Goal: Task Accomplishment & Management: Complete application form

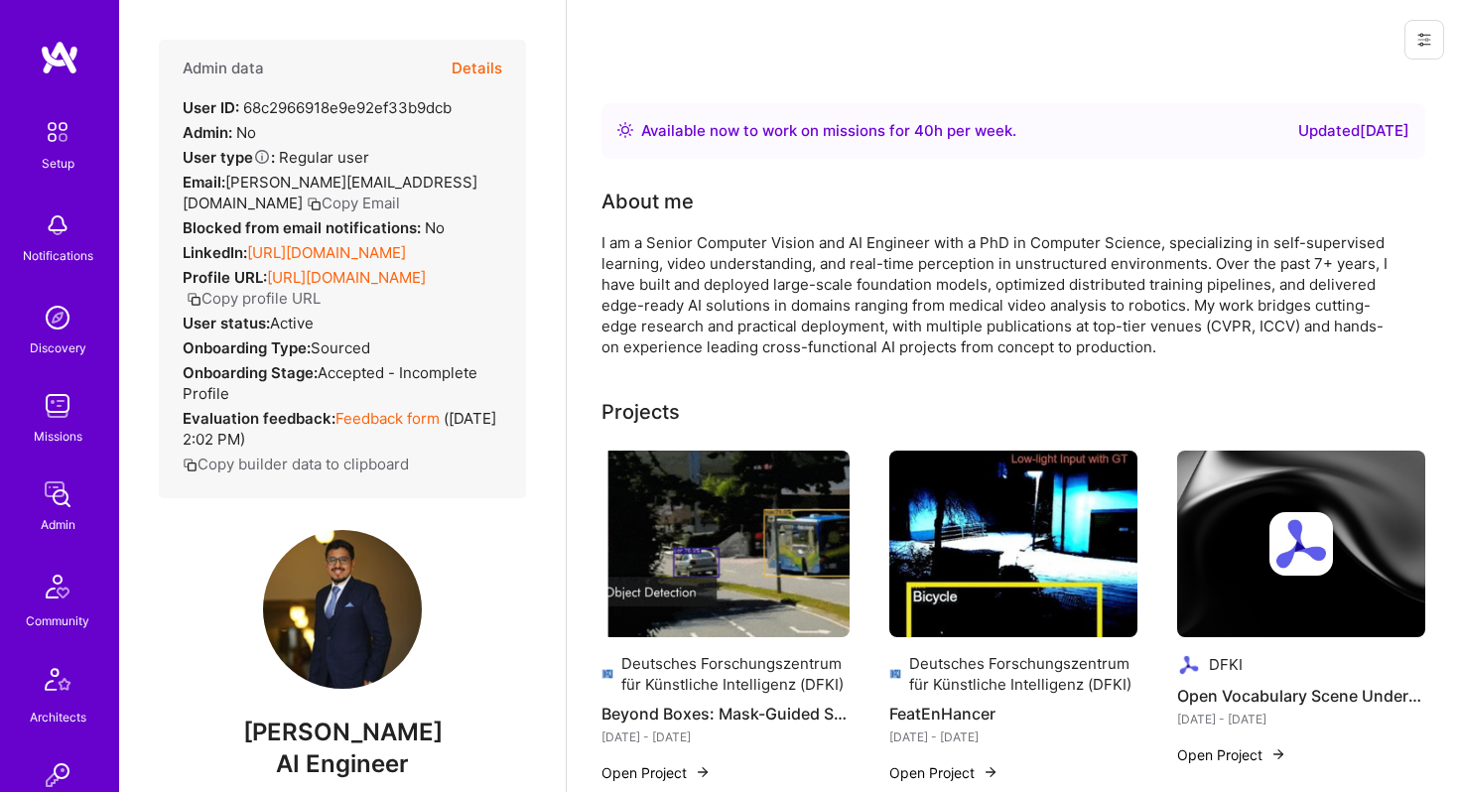
click at [483, 69] on button "Details" at bounding box center [477, 69] width 51 height 58
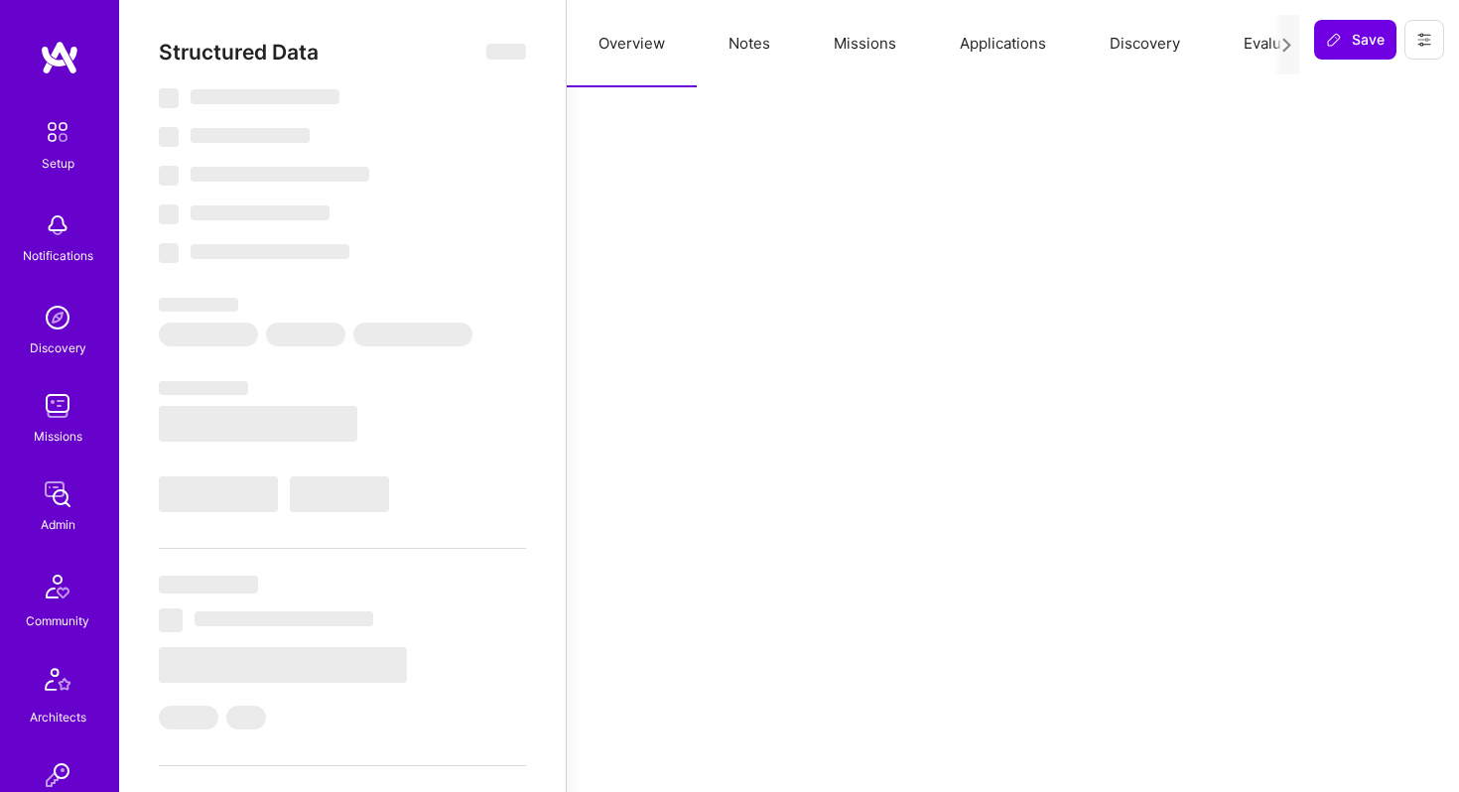
click at [992, 50] on button "Applications" at bounding box center [1003, 43] width 150 height 87
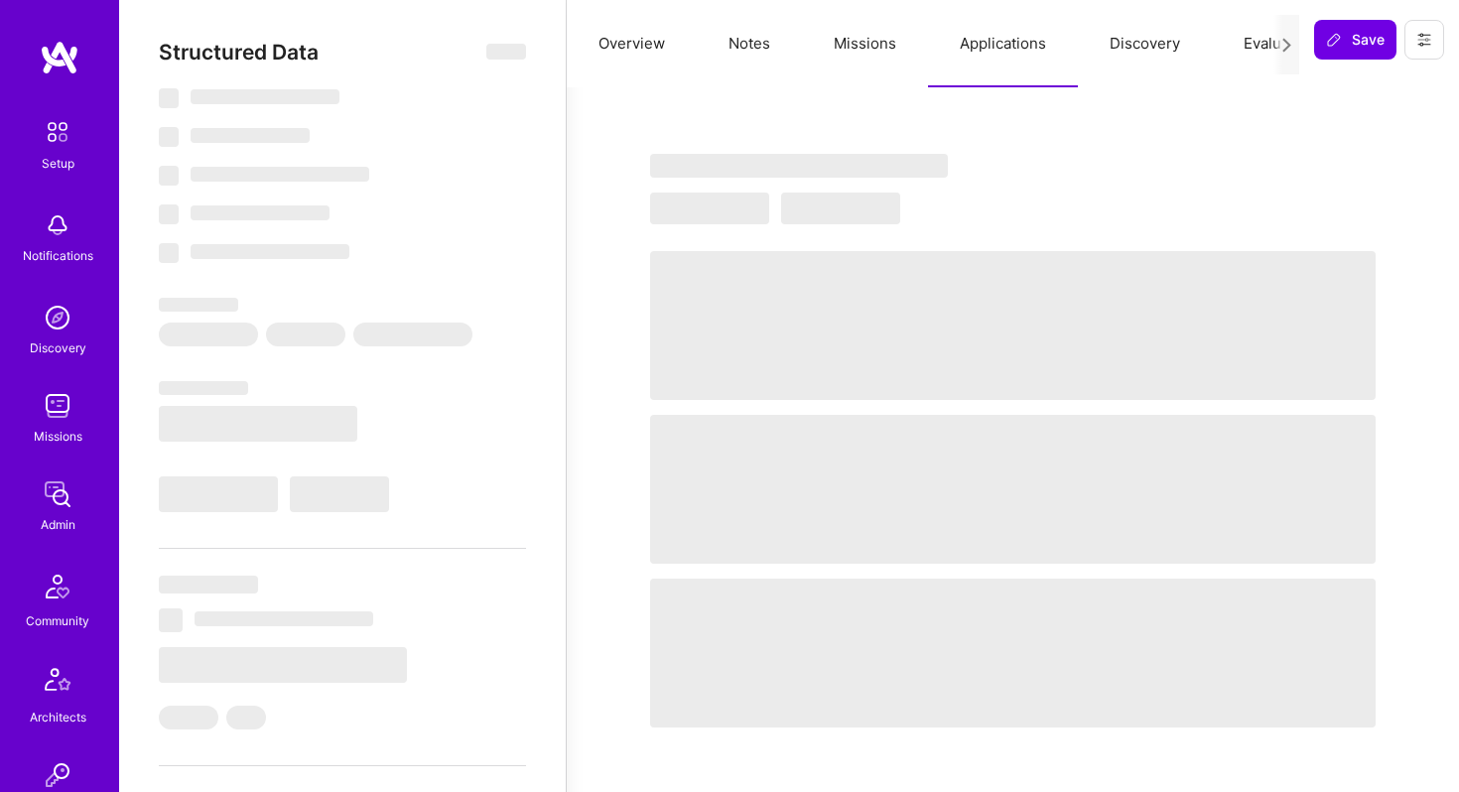
select select "Right Now"
select select "7"
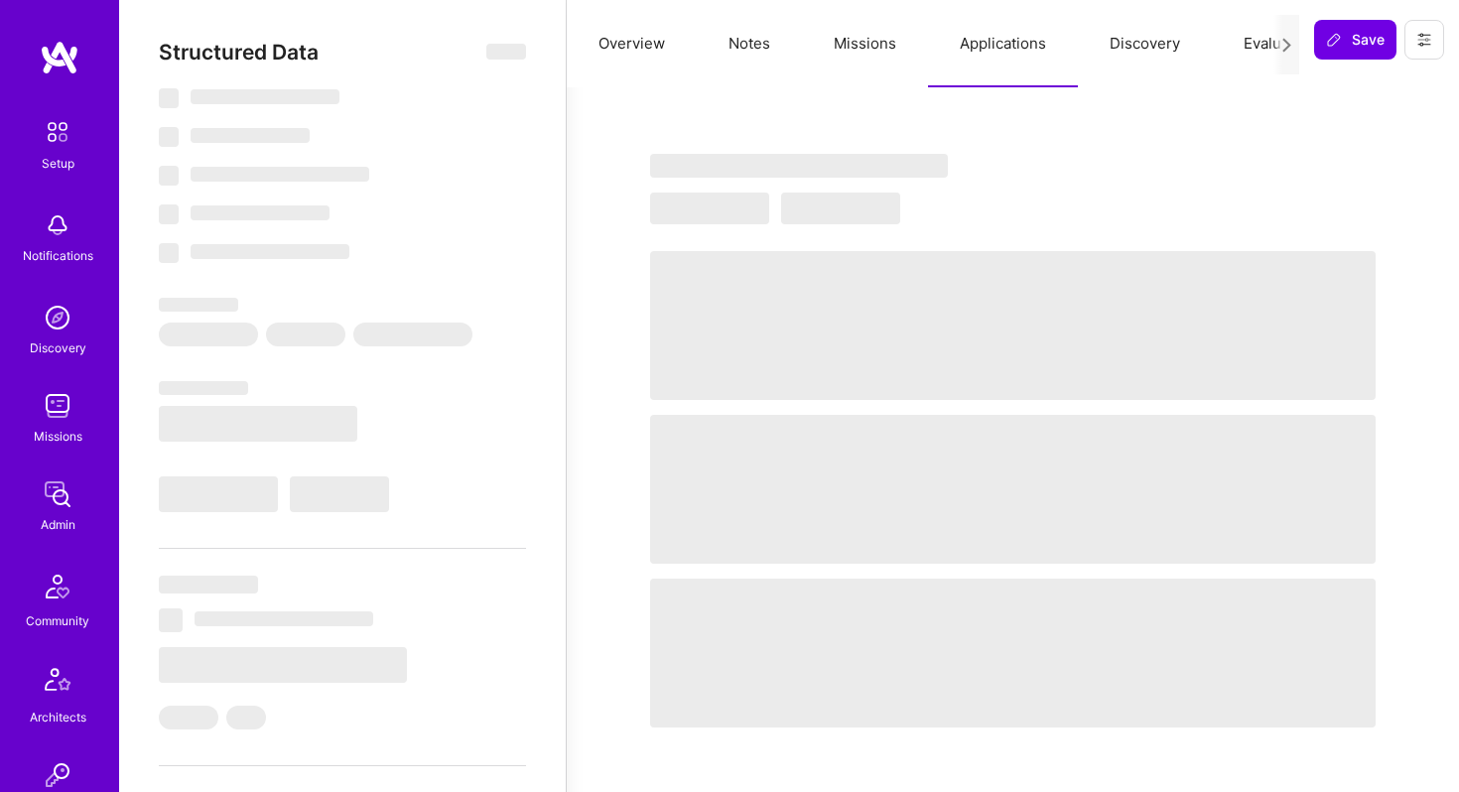
select select "US"
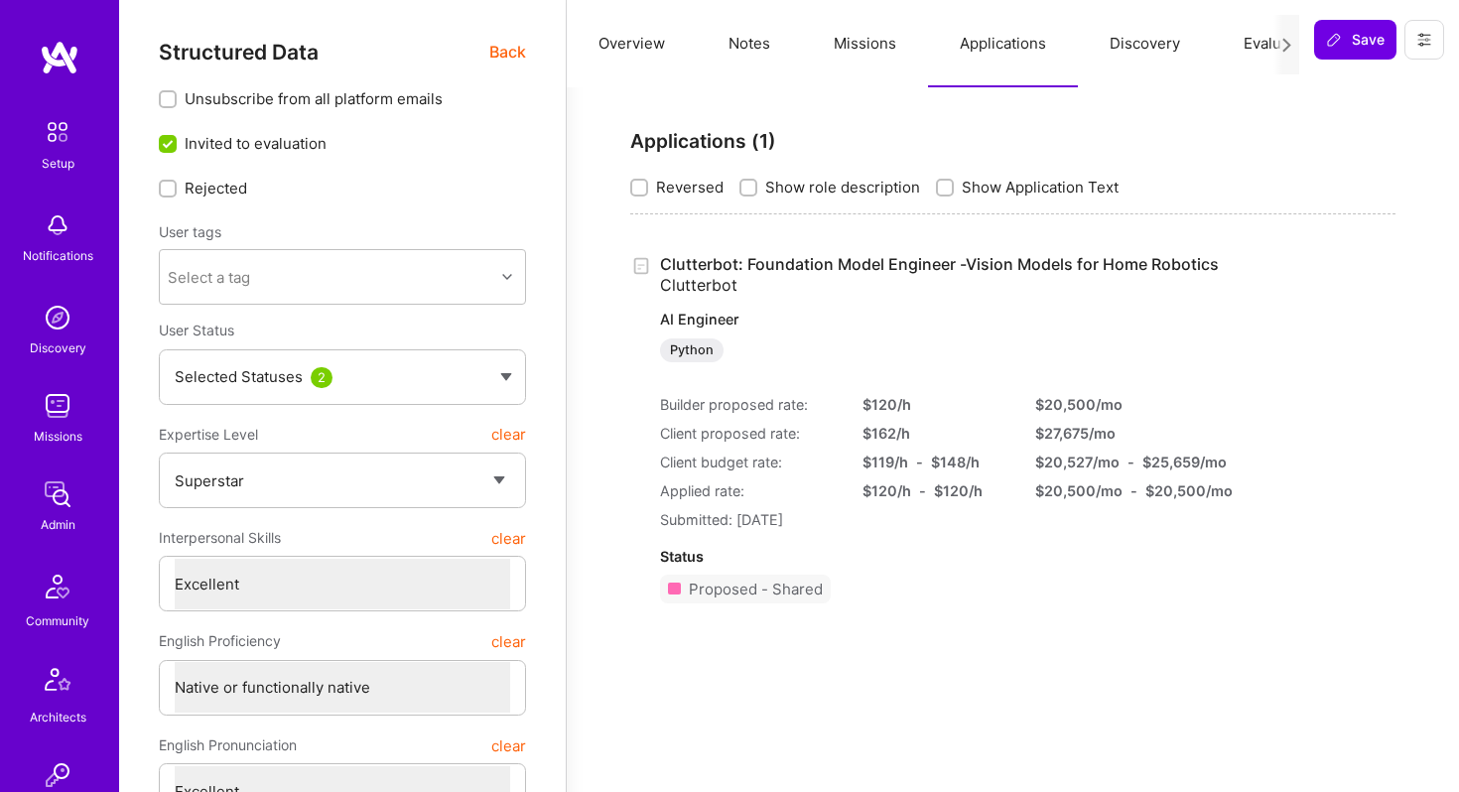
click at [993, 264] on link "Clutterbot: Foundation Model Engineer -Vision Models for Home Robotics Clutterb…" at bounding box center [939, 308] width 559 height 108
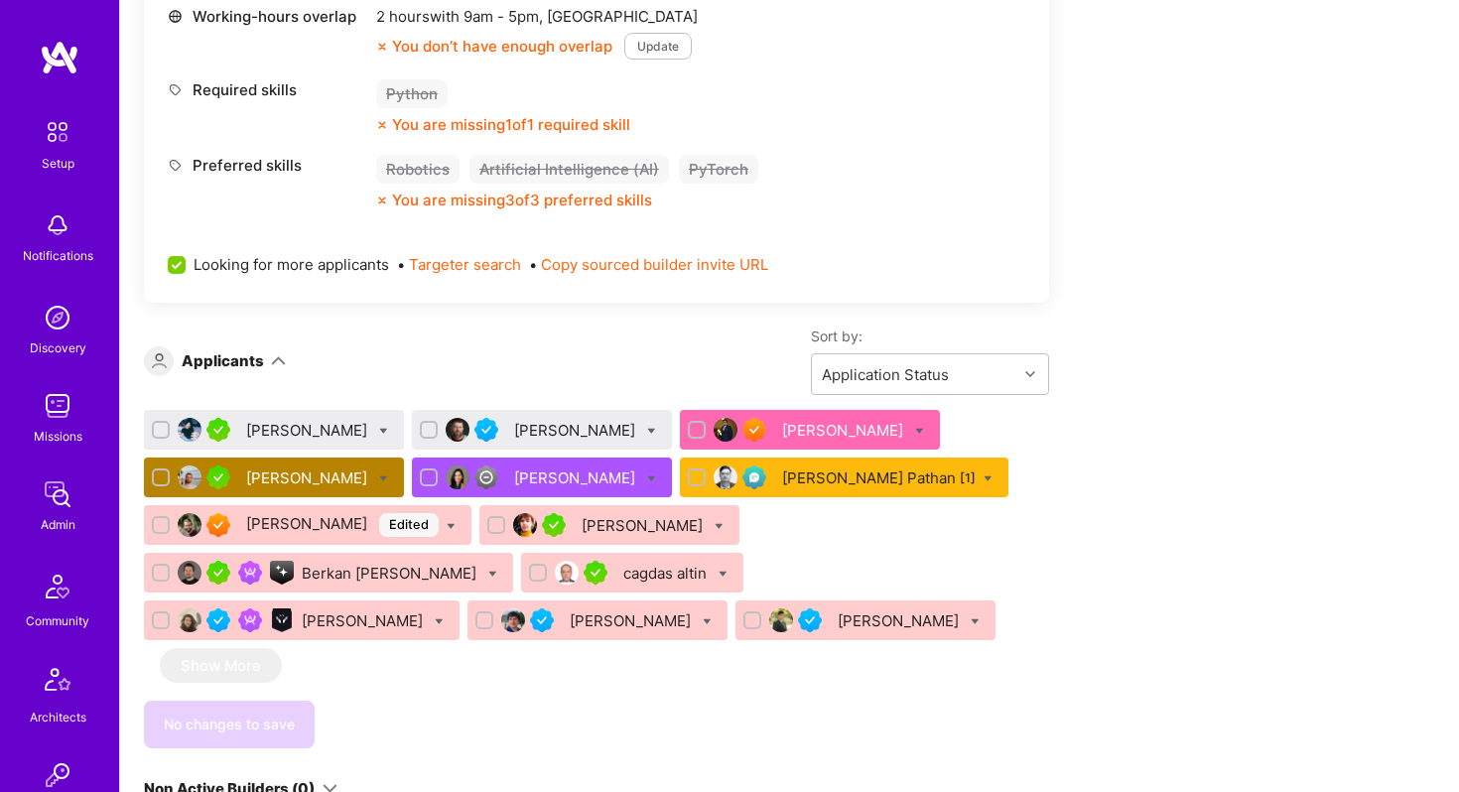
scroll to position [910, 0]
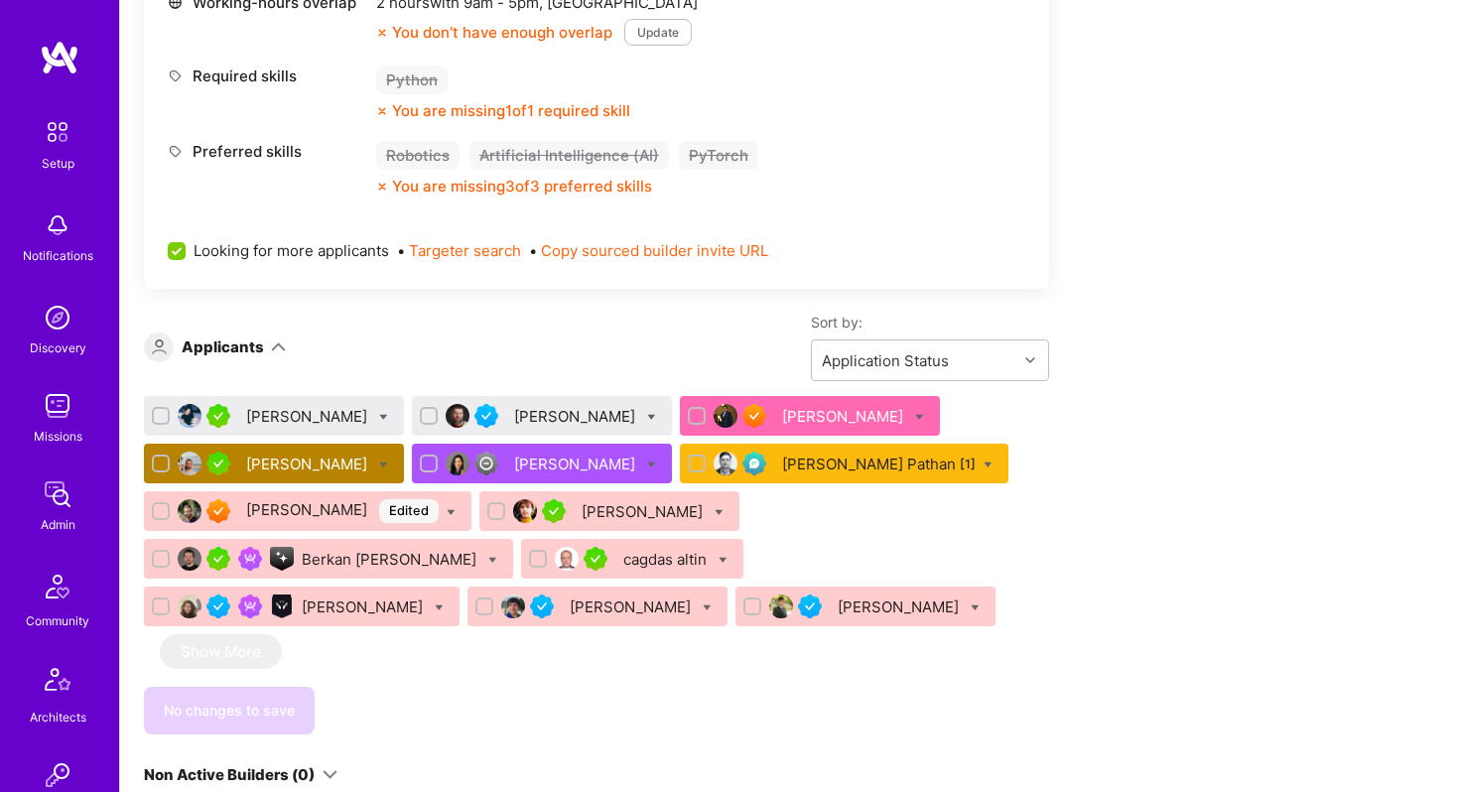
click at [348, 466] on div "[PERSON_NAME]" at bounding box center [308, 464] width 125 height 21
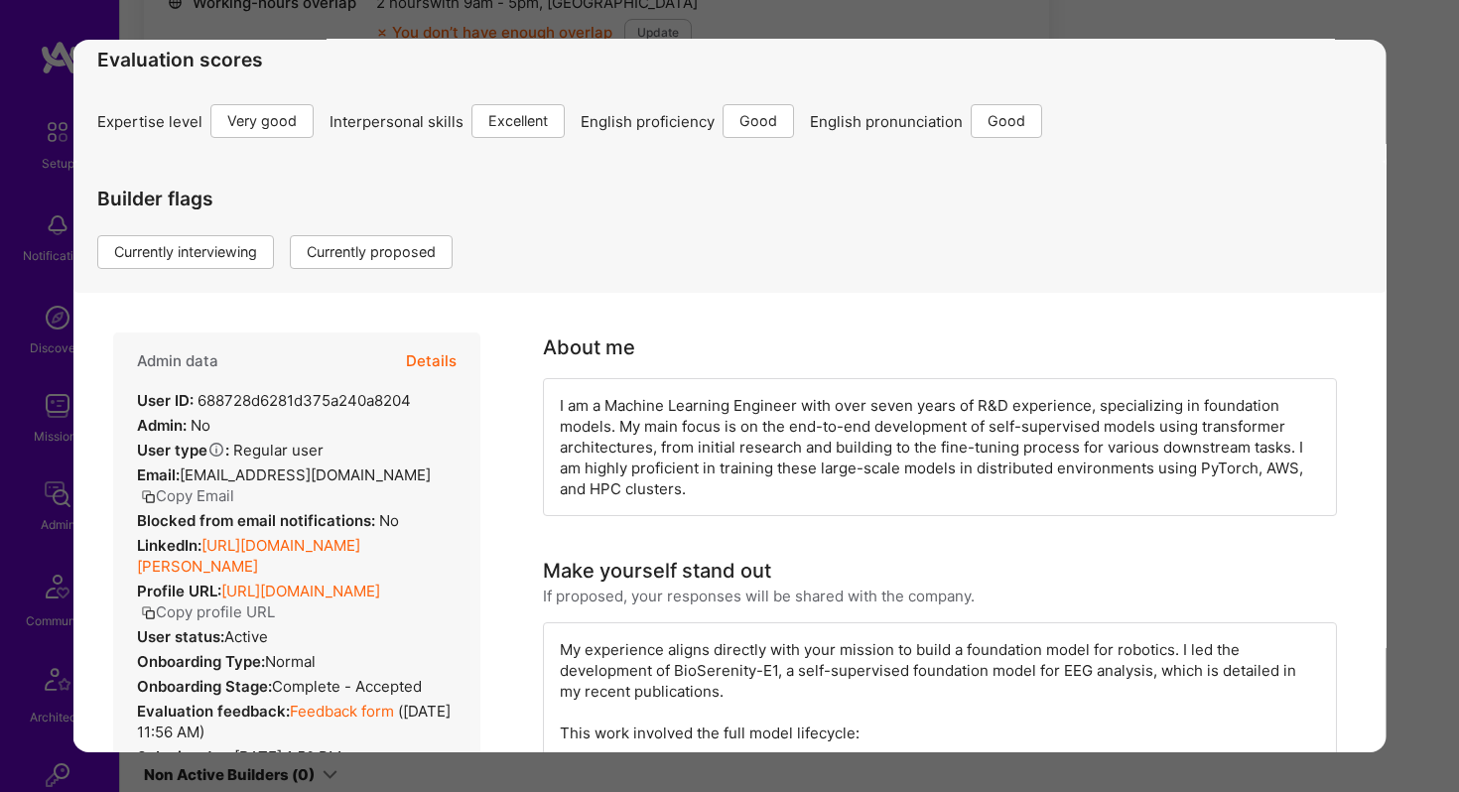
scroll to position [221, 0]
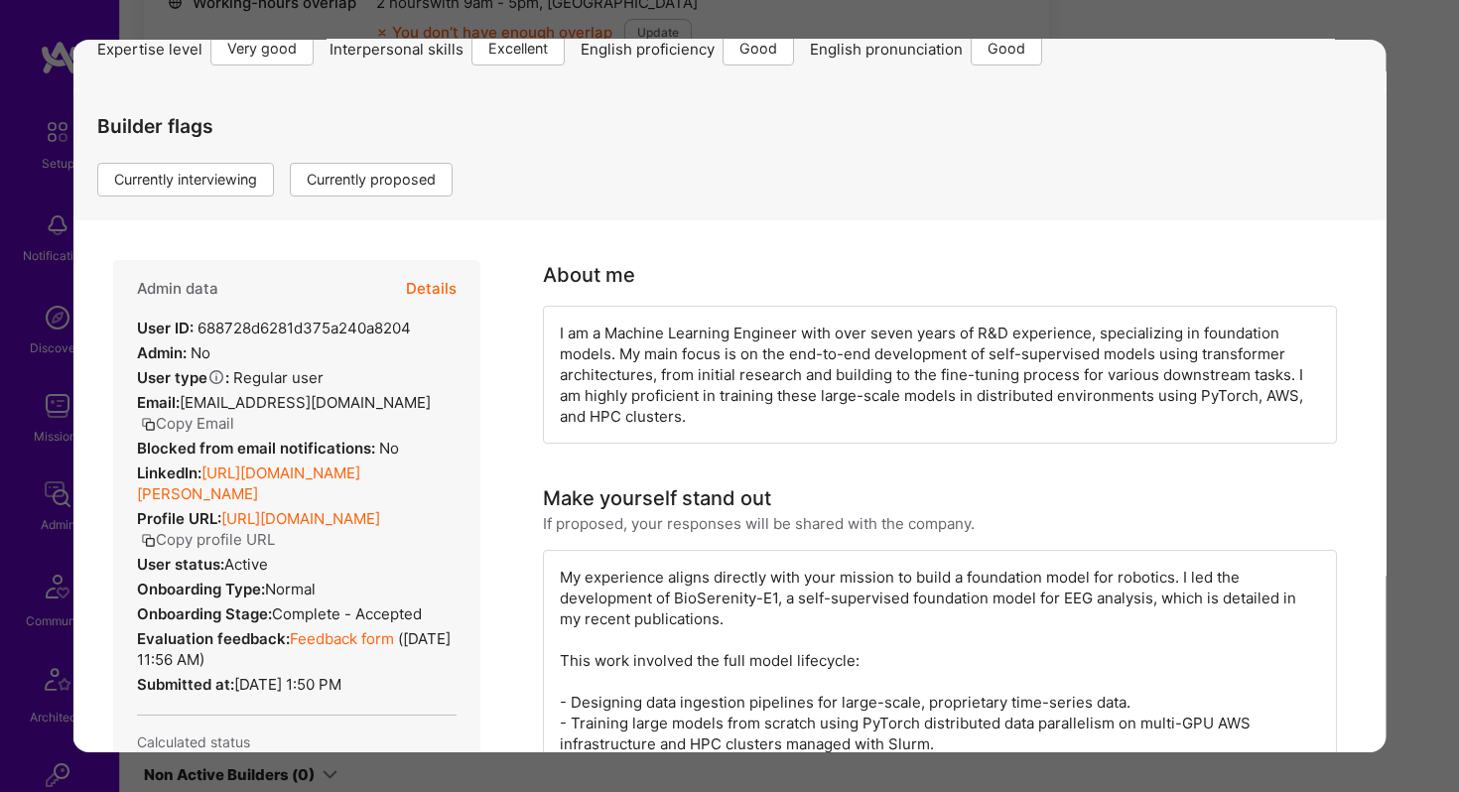
click at [429, 293] on button "Details" at bounding box center [431, 289] width 51 height 58
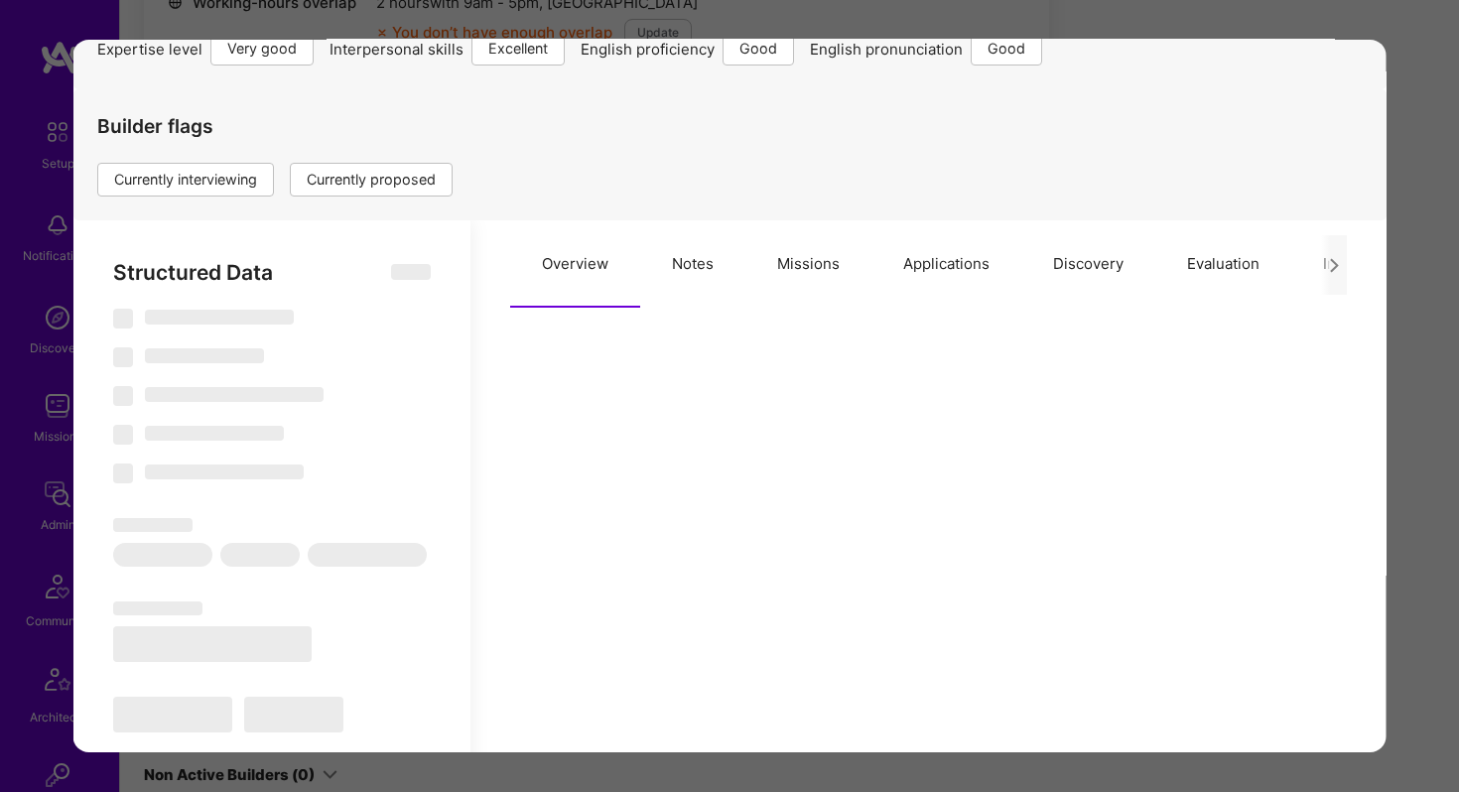
type textarea "x"
select select "Right Now"
select select "5"
select select "7"
select select "6"
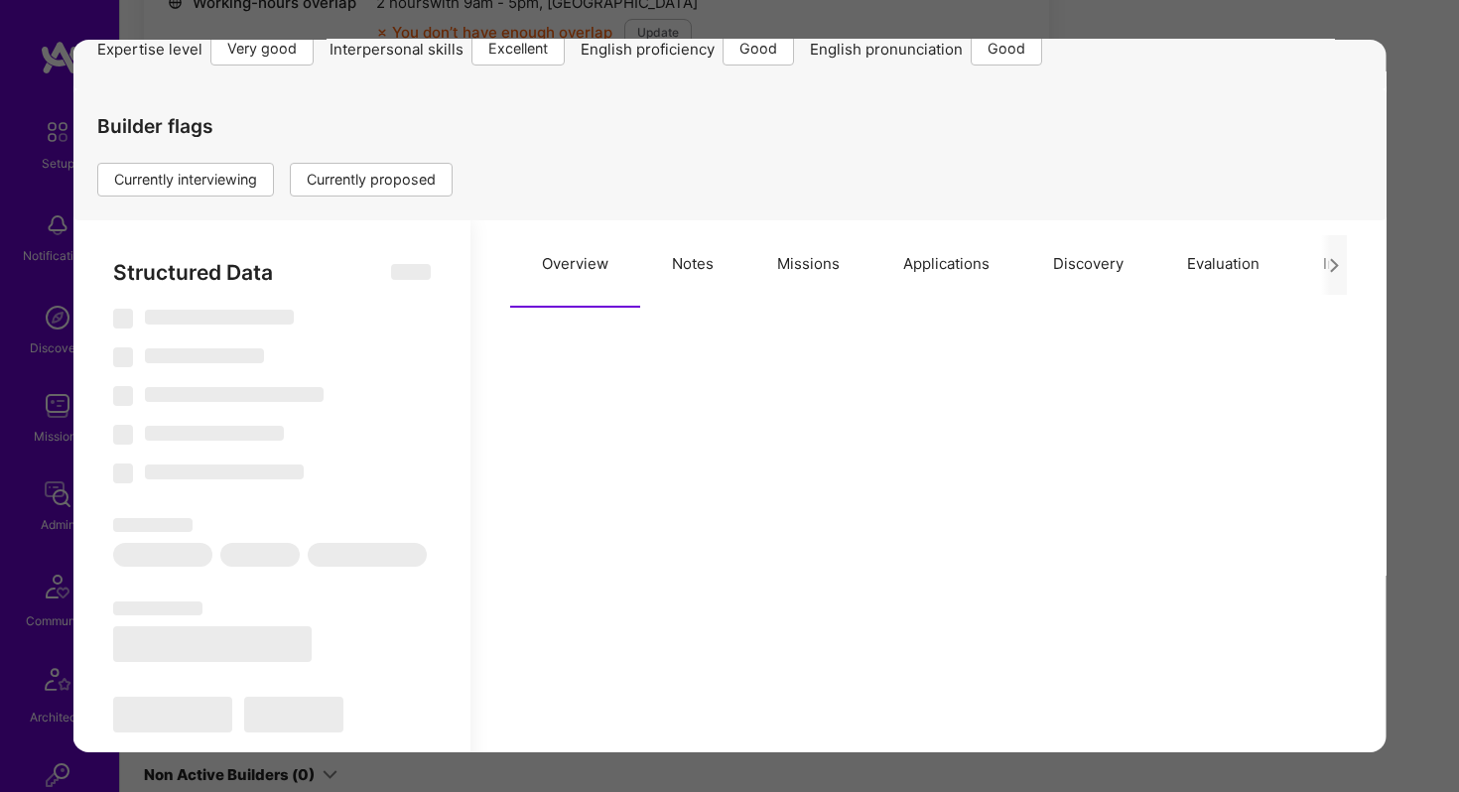
select select "6"
select select "FR"
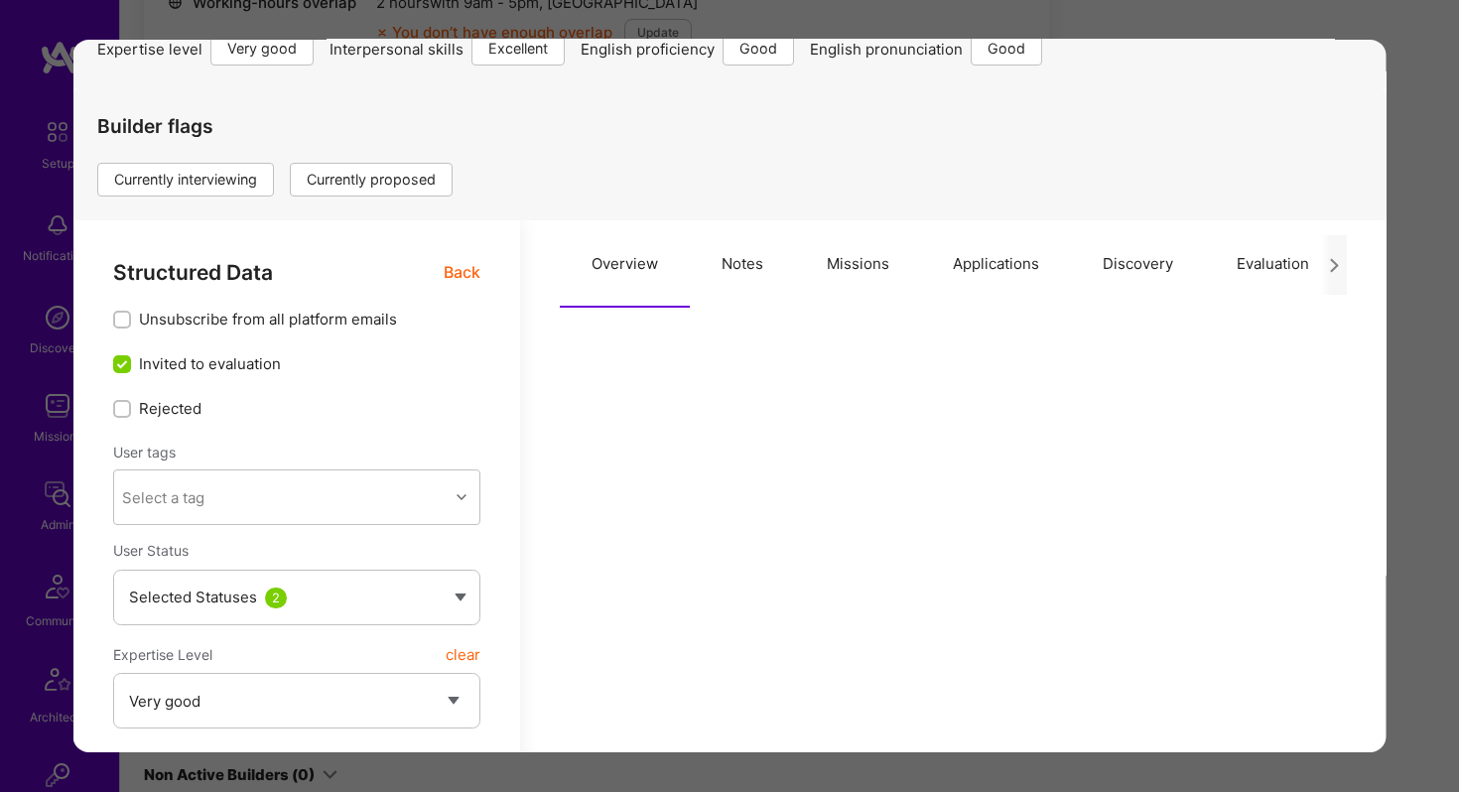
click at [968, 264] on button "Applications" at bounding box center [996, 263] width 150 height 87
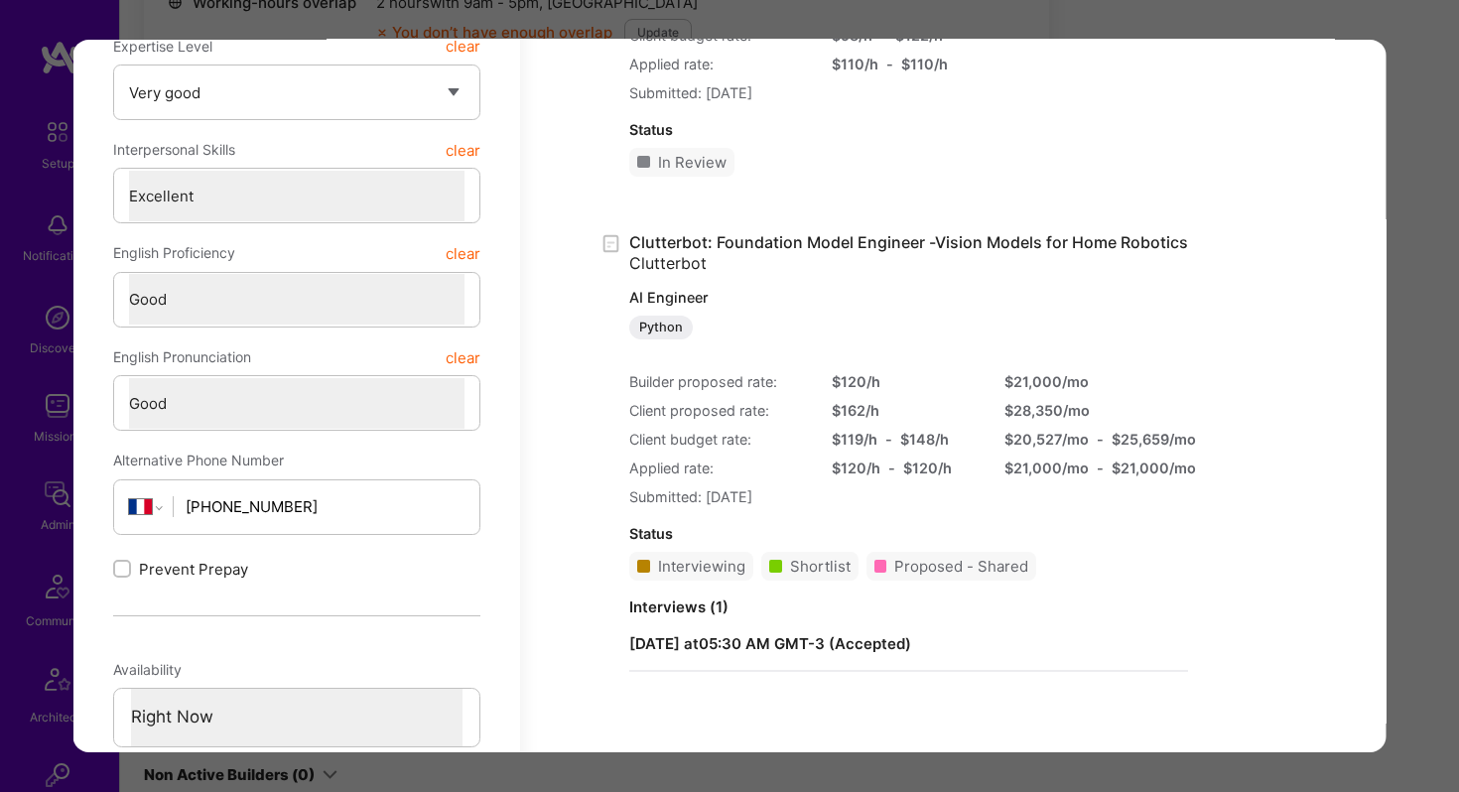
scroll to position [880, 0]
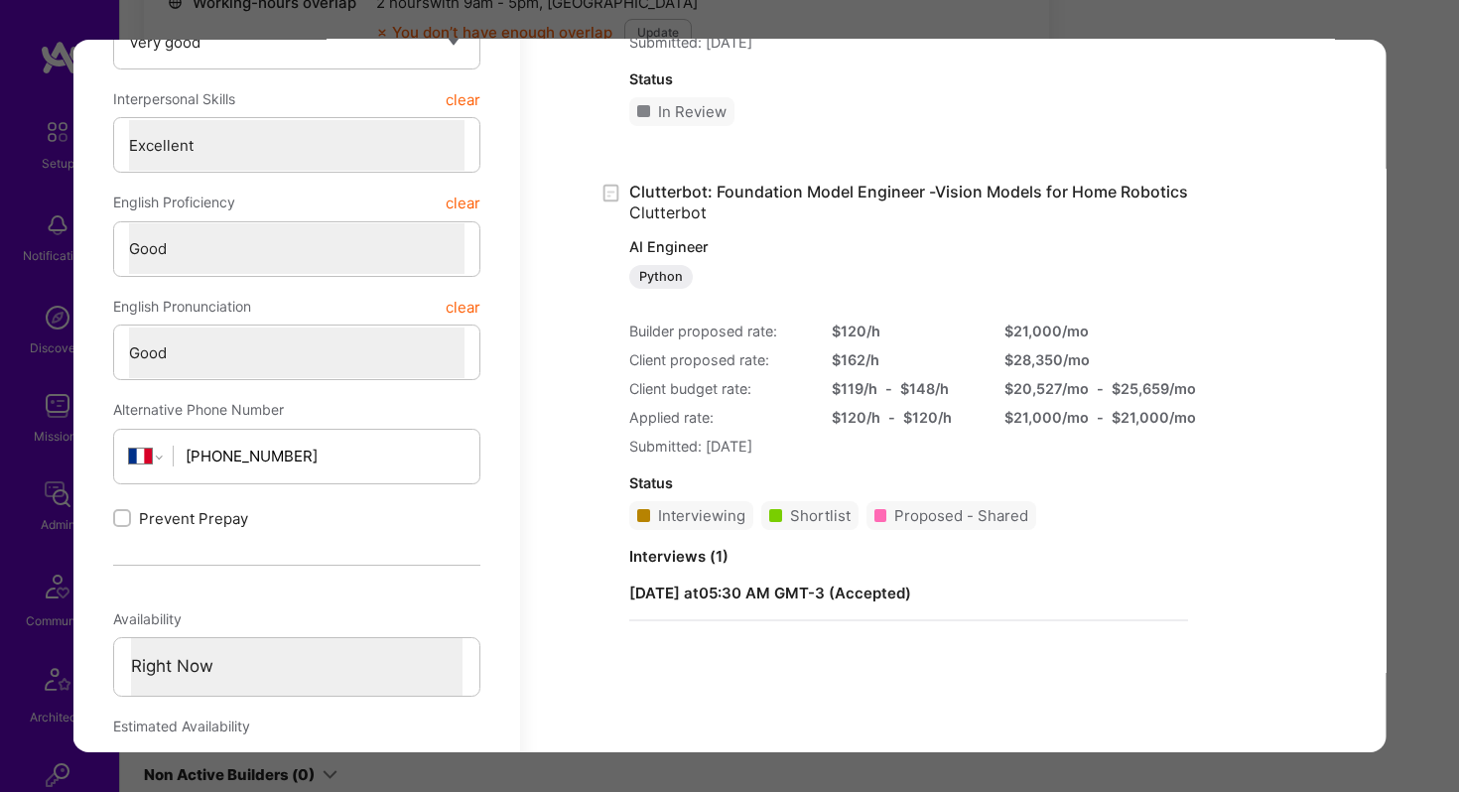
click at [965, 602] on div "[DATE] 05:30 AM GMT-3 ( Accepted )" at bounding box center [908, 593] width 559 height 21
